Goal: Entertainment & Leisure: Consume media (video, audio)

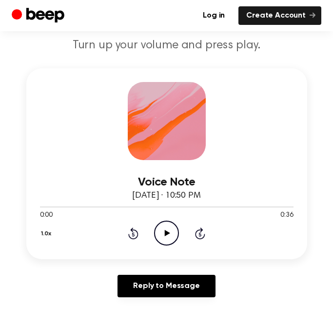
scroll to position [104, 0]
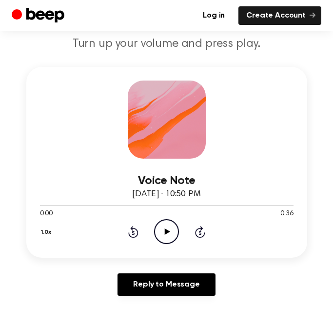
click at [165, 231] on icon at bounding box center [167, 231] width 5 height 6
click at [164, 233] on icon "Pause Audio" at bounding box center [166, 231] width 25 height 25
click at [129, 232] on icon at bounding box center [133, 232] width 10 height 12
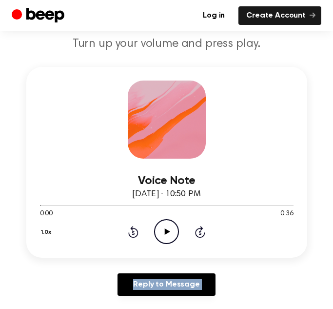
click at [129, 232] on icon at bounding box center [133, 232] width 10 height 12
click at [163, 237] on icon "Play Audio" at bounding box center [166, 231] width 25 height 25
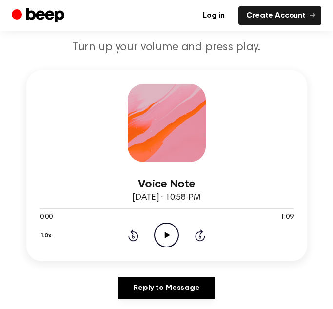
scroll to position [95, 0]
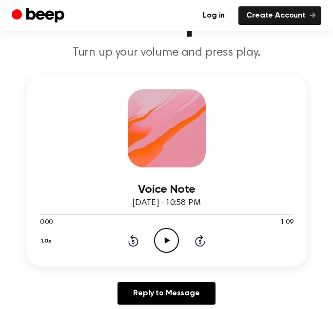
click at [163, 237] on icon "Play Audio" at bounding box center [166, 240] width 25 height 25
click at [163, 246] on icon "Pause Audio" at bounding box center [166, 240] width 25 height 25
click at [165, 246] on icon "Play Audio" at bounding box center [166, 240] width 25 height 25
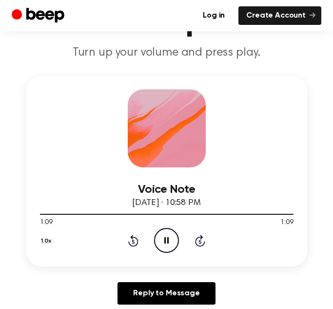
click at [163, 241] on icon "Pause Audio" at bounding box center [166, 240] width 25 height 25
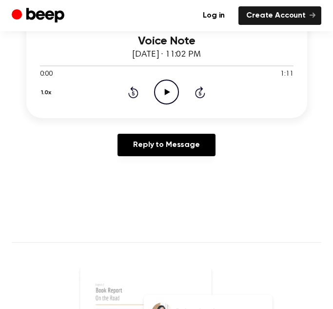
scroll to position [240, 0]
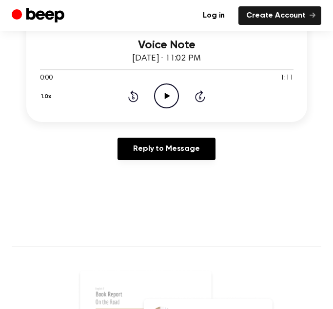
click at [156, 97] on icon "Play Audio" at bounding box center [166, 95] width 25 height 25
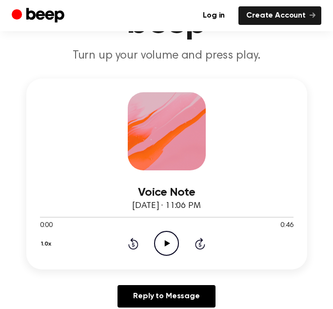
scroll to position [93, 0]
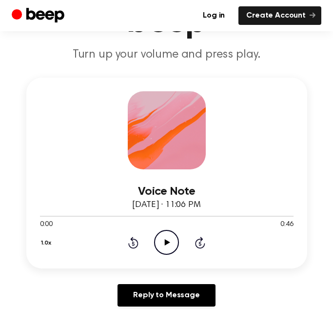
click at [167, 248] on icon "Play Audio" at bounding box center [166, 242] width 25 height 25
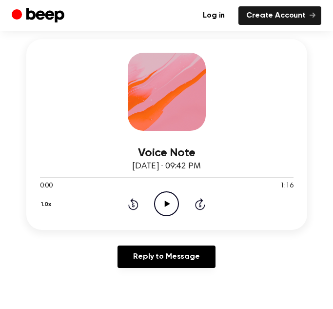
scroll to position [124, 0]
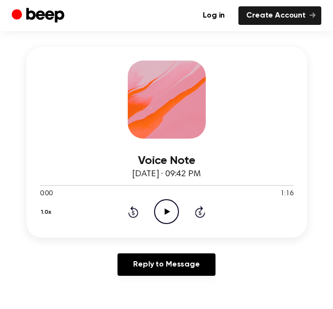
click at [162, 210] on icon "Play Audio" at bounding box center [166, 211] width 25 height 25
click at [168, 212] on icon at bounding box center [166, 211] width 4 height 6
click at [132, 211] on icon "Rewind 5 seconds" at bounding box center [133, 211] width 11 height 13
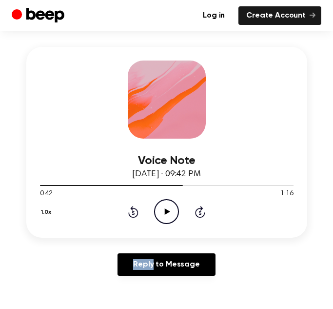
click at [132, 211] on icon "Rewind 5 seconds" at bounding box center [133, 211] width 11 height 13
click at [163, 216] on icon "Play Audio" at bounding box center [166, 211] width 25 height 25
click at [124, 215] on div "1.0x Rewind 5 seconds Pause Audio Skip 5 seconds" at bounding box center [167, 211] width 254 height 25
click at [130, 214] on icon "Rewind 5 seconds" at bounding box center [133, 211] width 11 height 13
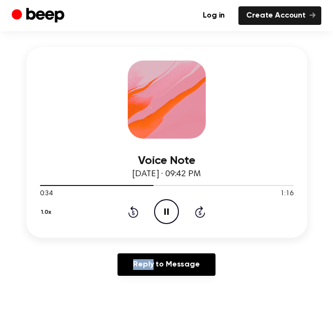
click at [167, 215] on icon "Pause Audio" at bounding box center [166, 211] width 25 height 25
click at [167, 215] on icon "Play Audio" at bounding box center [166, 211] width 25 height 25
click at [167, 214] on icon "Pause Audio" at bounding box center [166, 211] width 25 height 25
click at [140, 212] on div "1.0x Rewind 5 seconds Play Audio Skip 5 seconds" at bounding box center [167, 211] width 254 height 25
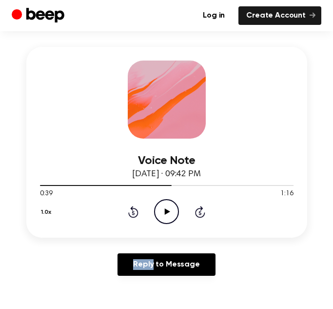
click at [140, 212] on div "1.0x Rewind 5 seconds Play Audio Skip 5 seconds" at bounding box center [167, 211] width 254 height 25
click at [135, 211] on icon "Rewind 5 seconds" at bounding box center [133, 211] width 11 height 13
click at [162, 210] on icon "Play Audio" at bounding box center [166, 211] width 25 height 25
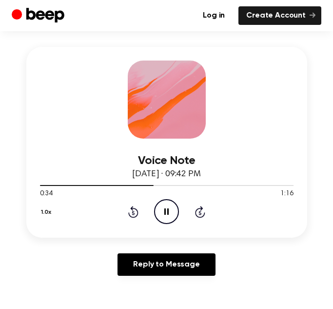
click at [162, 210] on icon "Pause Audio" at bounding box center [166, 211] width 25 height 25
click at [131, 210] on icon "Rewind 5 seconds" at bounding box center [133, 211] width 11 height 13
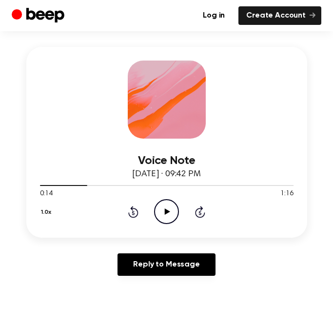
click at [131, 211] on icon "Rewind 5 seconds" at bounding box center [133, 211] width 11 height 13
click at [160, 210] on icon "Play Audio" at bounding box center [166, 211] width 25 height 25
click at [163, 215] on icon "Pause Audio" at bounding box center [166, 211] width 25 height 25
click at [134, 216] on icon "Rewind 5 seconds" at bounding box center [133, 211] width 11 height 13
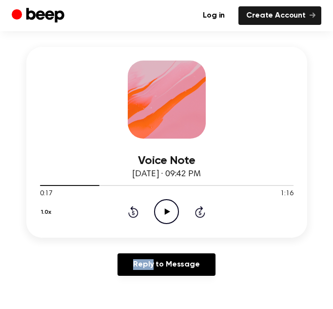
click at [172, 212] on icon "Play Audio" at bounding box center [166, 211] width 25 height 25
click at [172, 212] on icon "Pause Audio" at bounding box center [166, 211] width 25 height 25
click at [172, 212] on icon "Play Audio" at bounding box center [166, 211] width 25 height 25
click at [172, 212] on icon "Pause Audio" at bounding box center [166, 211] width 25 height 25
click at [159, 204] on icon "Play Audio" at bounding box center [166, 211] width 25 height 25
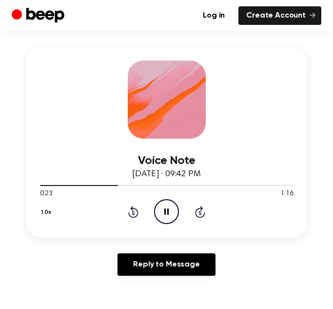
click at [159, 204] on icon "Pause Audio" at bounding box center [166, 211] width 25 height 25
click at [200, 216] on icon at bounding box center [200, 212] width 10 height 12
click at [166, 207] on icon "Play Audio" at bounding box center [166, 211] width 25 height 25
click at [162, 213] on icon "Pause Audio" at bounding box center [166, 211] width 25 height 25
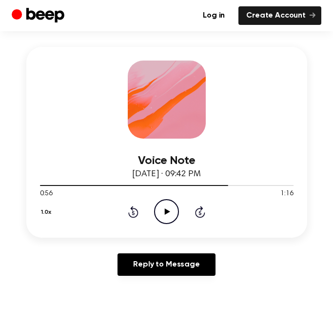
click at [128, 208] on icon "Rewind 5 seconds" at bounding box center [133, 211] width 11 height 13
click at [168, 207] on icon "Play Audio" at bounding box center [166, 211] width 25 height 25
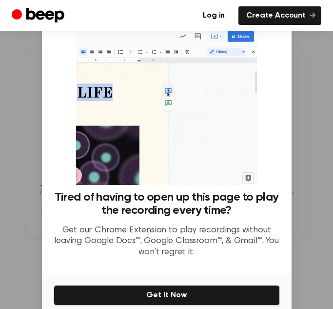
click at [286, 34] on div "Tired of having to open up this page to play the recording every time? Get our …" at bounding box center [167, 145] width 250 height 258
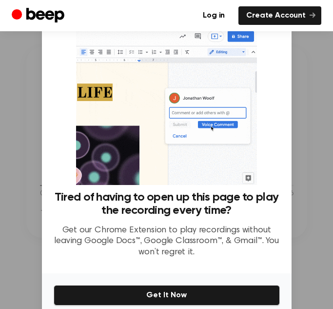
scroll to position [43, 0]
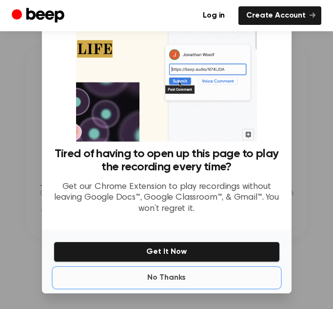
click at [184, 284] on button "No Thanks" at bounding box center [167, 278] width 226 height 20
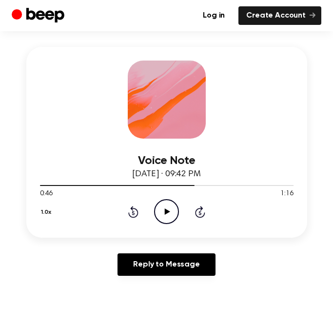
click at [165, 208] on icon "Play Audio" at bounding box center [166, 211] width 25 height 25
click at [161, 214] on icon "Pause Audio" at bounding box center [166, 211] width 25 height 25
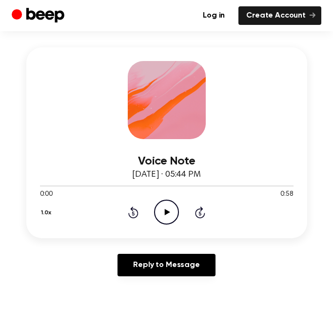
scroll to position [123, 0]
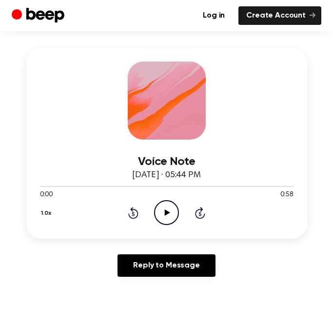
click at [165, 210] on icon at bounding box center [167, 212] width 5 height 6
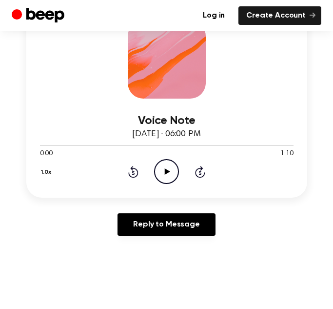
scroll to position [165, 0]
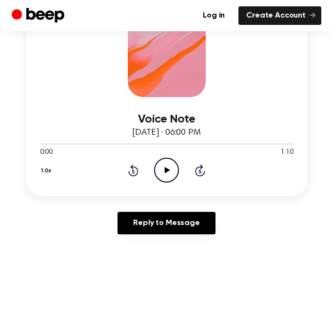
click at [169, 171] on icon "Play Audio" at bounding box center [166, 170] width 25 height 25
click at [165, 170] on icon at bounding box center [166, 170] width 4 height 6
click at [130, 171] on icon "Rewind 5 seconds" at bounding box center [133, 170] width 11 height 13
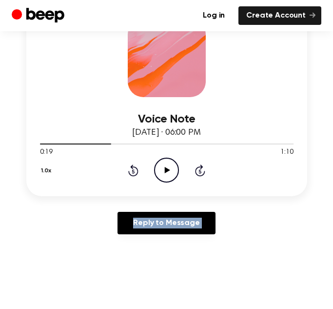
click at [130, 171] on icon "Rewind 5 seconds" at bounding box center [133, 170] width 11 height 13
click at [164, 163] on icon "Play Audio" at bounding box center [166, 170] width 25 height 25
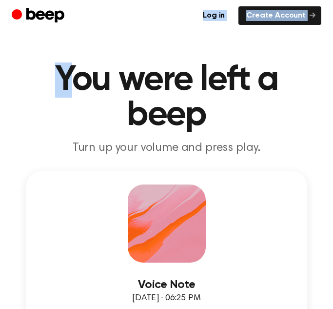
drag, startPoint x: 83, startPoint y: 25, endPoint x: 81, endPoint y: -22, distance: 47.4
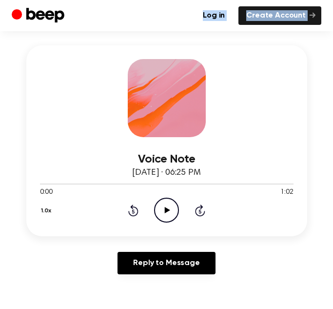
scroll to position [124, 0]
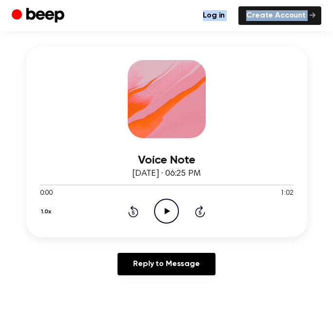
click at [159, 205] on icon "Play Audio" at bounding box center [166, 211] width 25 height 25
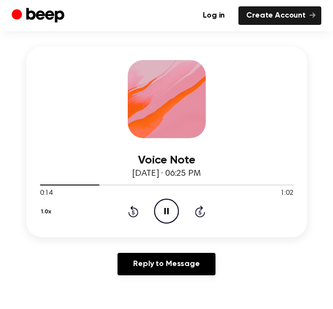
click at [201, 212] on icon "Skip 5 seconds" at bounding box center [200, 211] width 11 height 13
click at [132, 211] on icon at bounding box center [133, 212] width 2 height 4
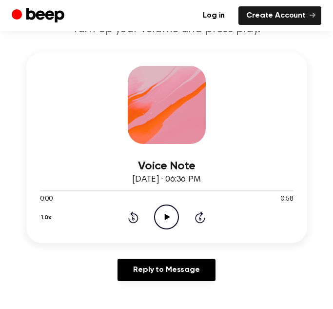
scroll to position [116, 0]
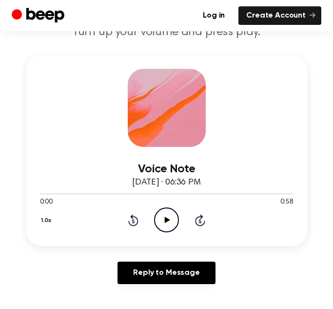
click at [163, 218] on icon "Play Audio" at bounding box center [166, 219] width 25 height 25
click at [166, 219] on icon "Pause Audio" at bounding box center [166, 219] width 25 height 25
click at [167, 216] on icon "Play Audio" at bounding box center [166, 219] width 25 height 25
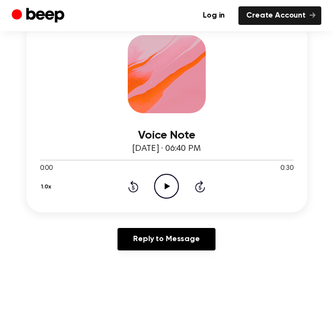
scroll to position [147, 0]
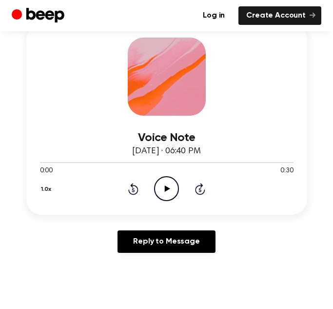
click at [164, 183] on icon "Play Audio" at bounding box center [166, 188] width 25 height 25
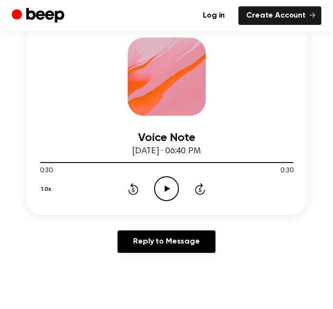
click at [133, 189] on icon at bounding box center [133, 190] width 2 height 4
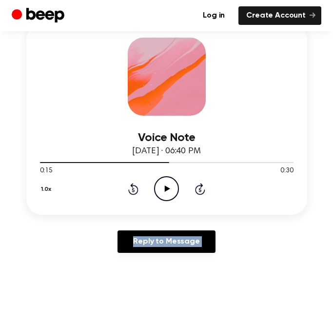
click at [133, 189] on icon at bounding box center [133, 190] width 2 height 4
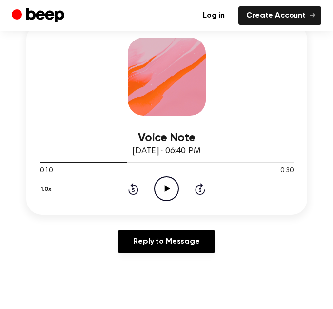
click at [133, 189] on icon at bounding box center [133, 190] width 2 height 4
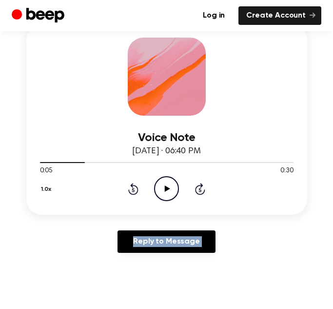
click at [133, 189] on icon at bounding box center [133, 190] width 2 height 4
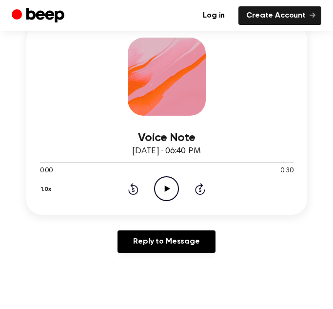
click at [169, 188] on icon "Play Audio" at bounding box center [166, 188] width 25 height 25
click at [168, 186] on icon at bounding box center [166, 188] width 4 height 6
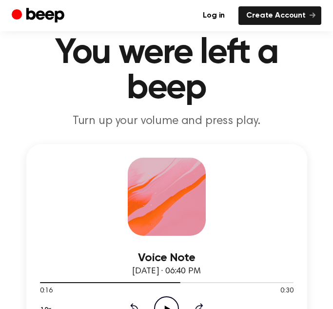
scroll to position [20, 0]
